Goal: Navigation & Orientation: Find specific page/section

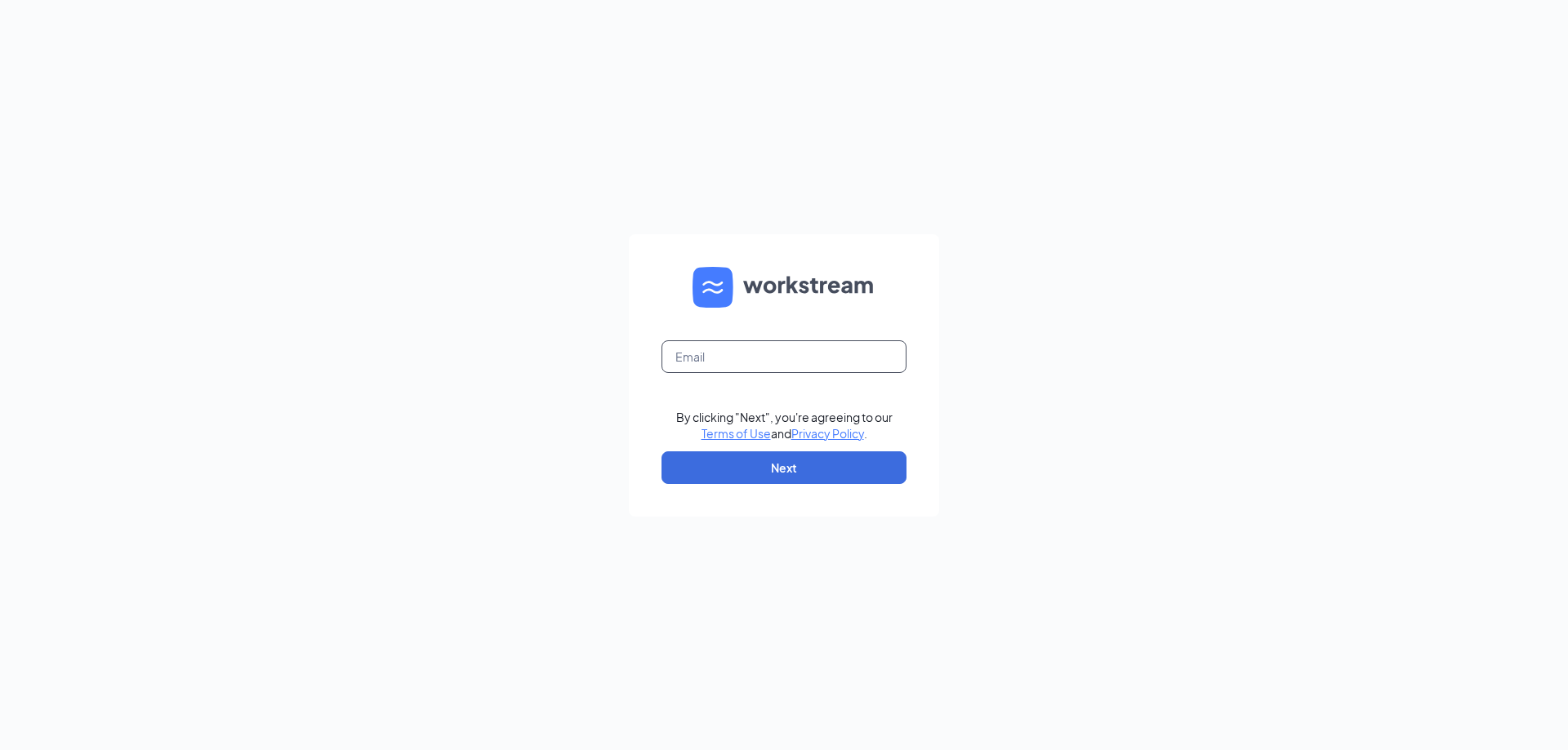
click at [760, 353] on input "text" at bounding box center [783, 356] width 245 height 33
type input "[EMAIL_ADDRESS][DOMAIN_NAME]"
click at [790, 465] on button "Next" at bounding box center [783, 467] width 245 height 33
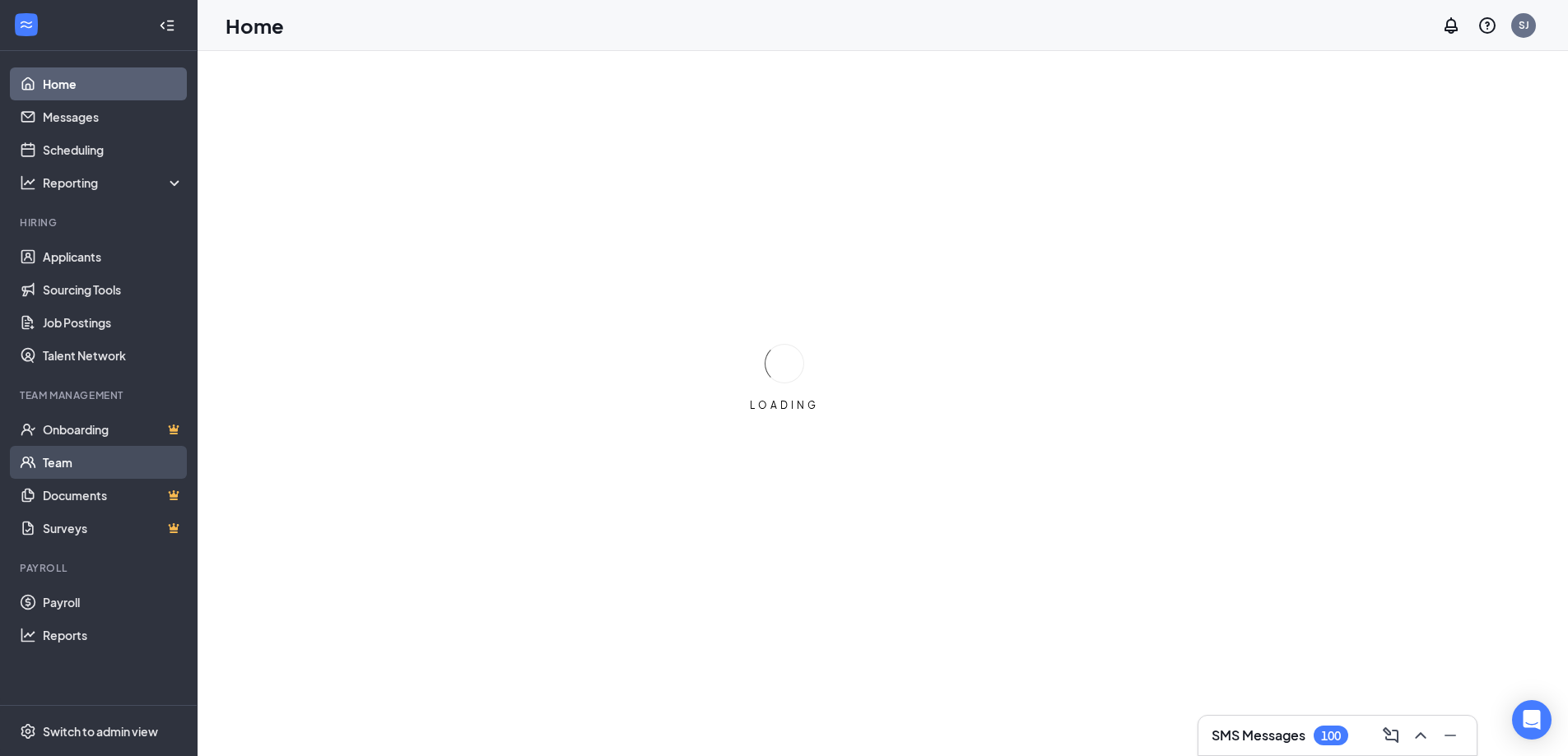
click at [77, 458] on link "Team" at bounding box center [113, 462] width 141 height 33
